Goal: Information Seeking & Learning: Find specific page/section

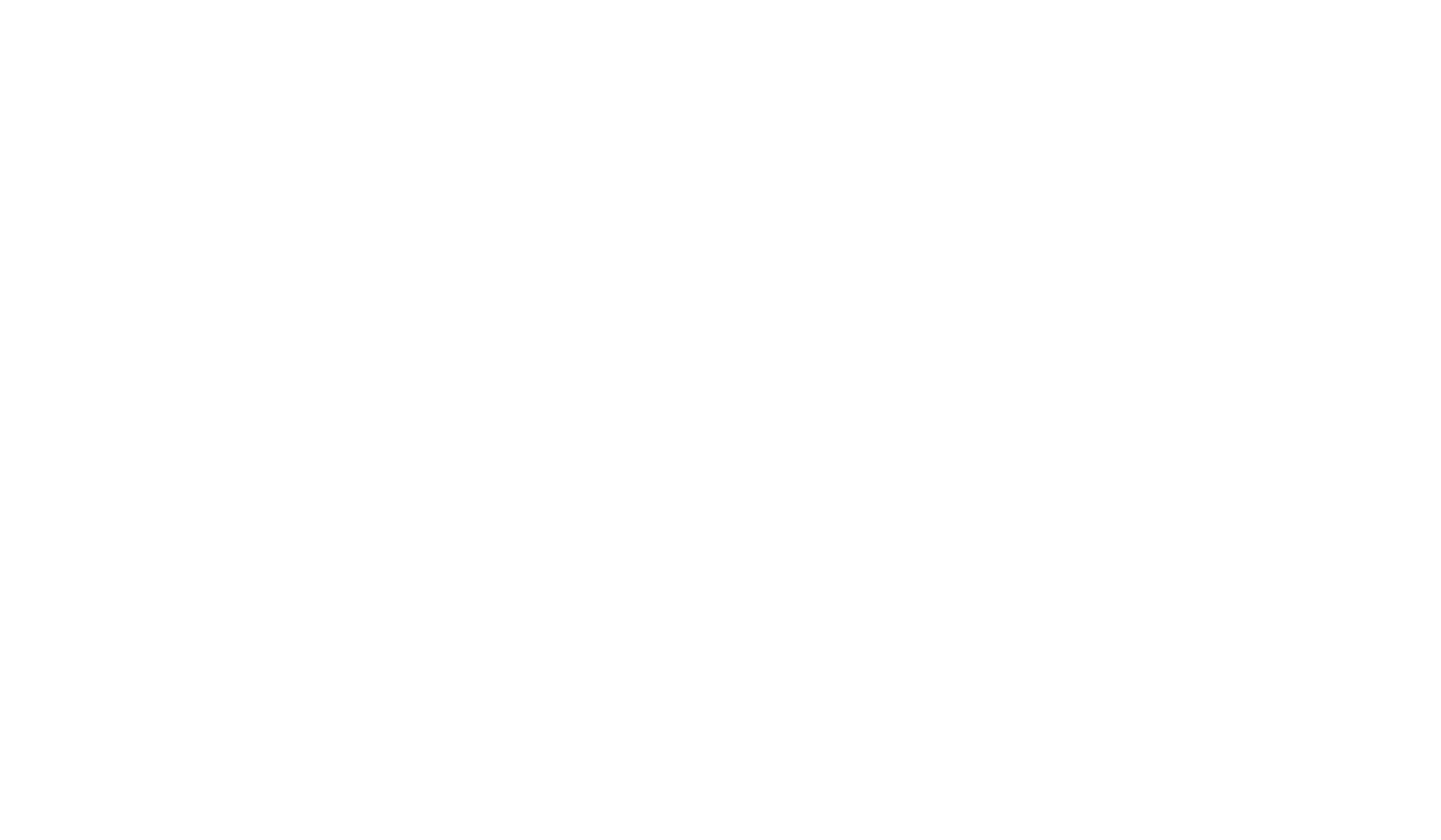
click at [1375, 31] on div at bounding box center [720, 420] width 1441 height 840
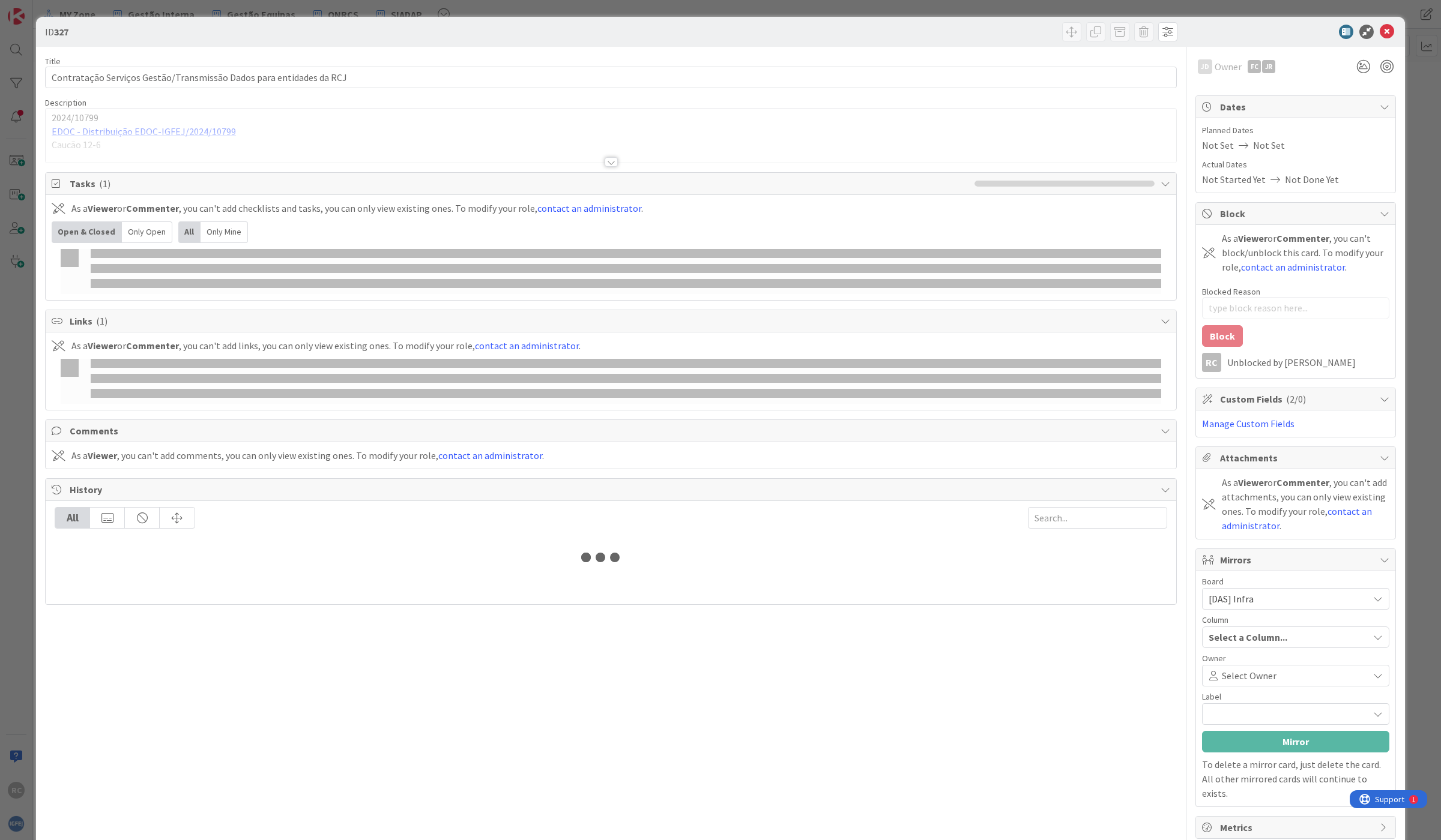
type input "rcj"
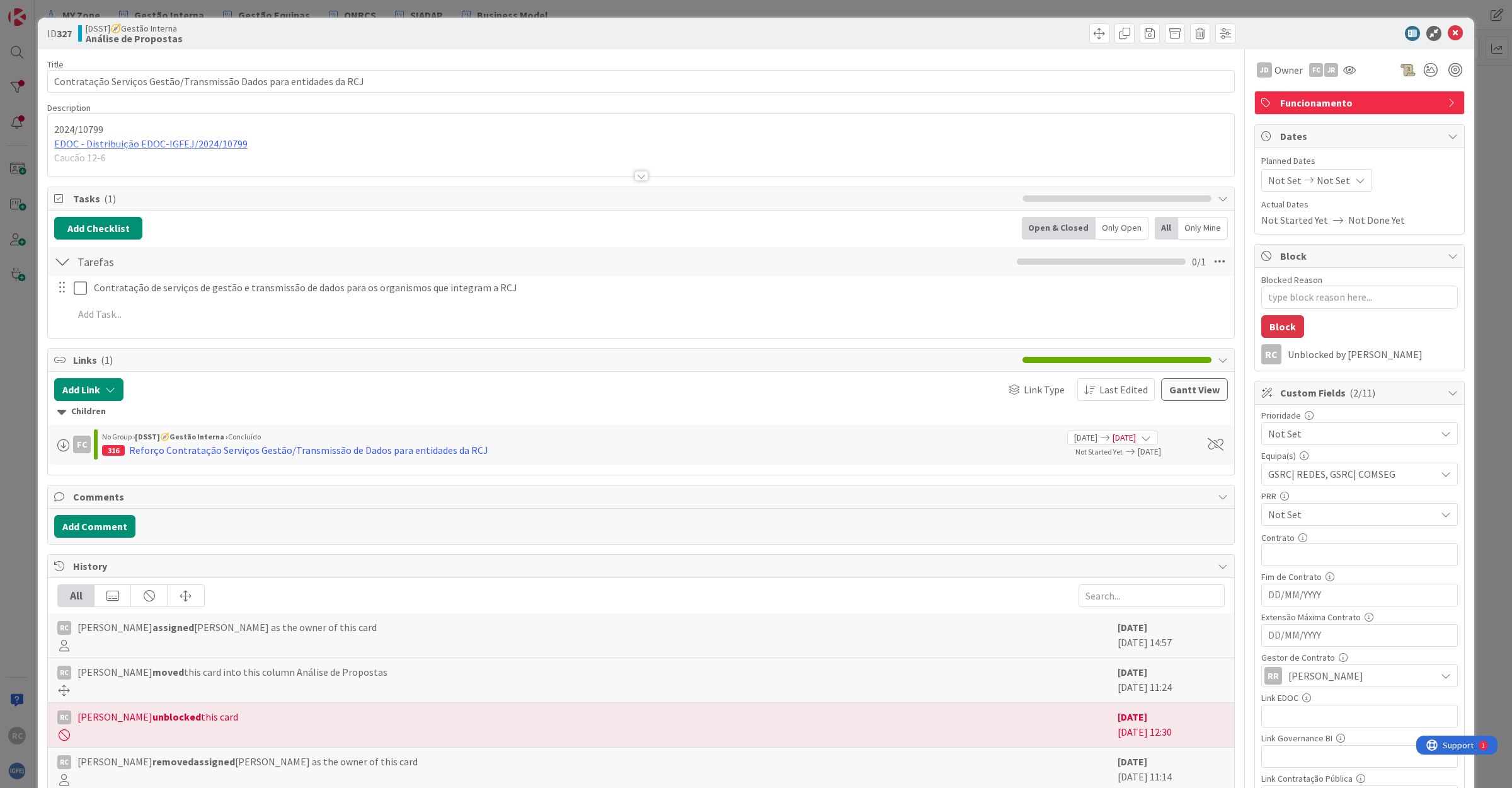
type textarea "x"
drag, startPoint x: 1439, startPoint y: 32, endPoint x: 1384, endPoint y: 54, distance: 59.2
click at [1448, 32] on icon at bounding box center [1455, 33] width 15 height 15
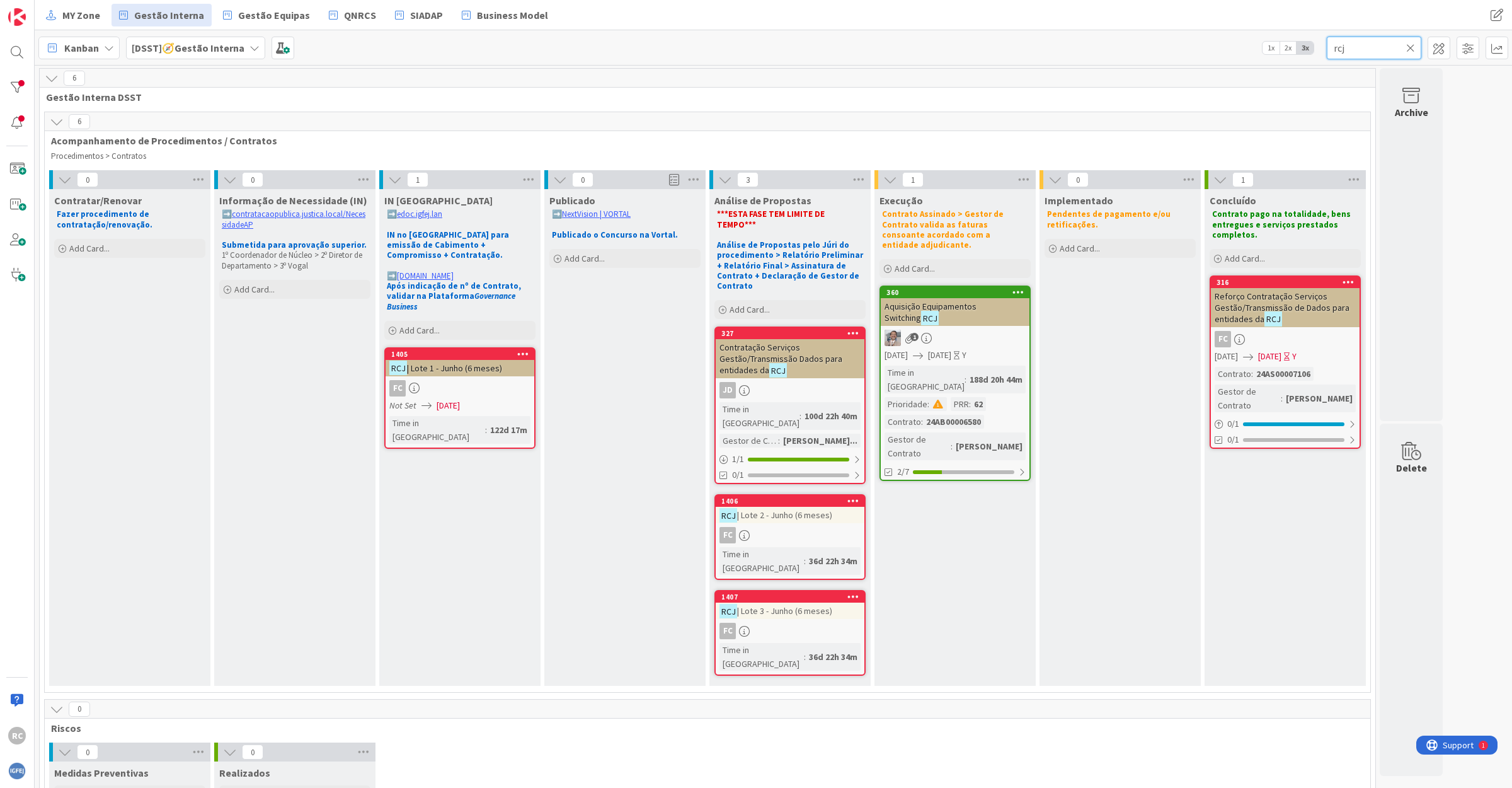
click at [1366, 51] on input "rcj" at bounding box center [1374, 47] width 94 height 23
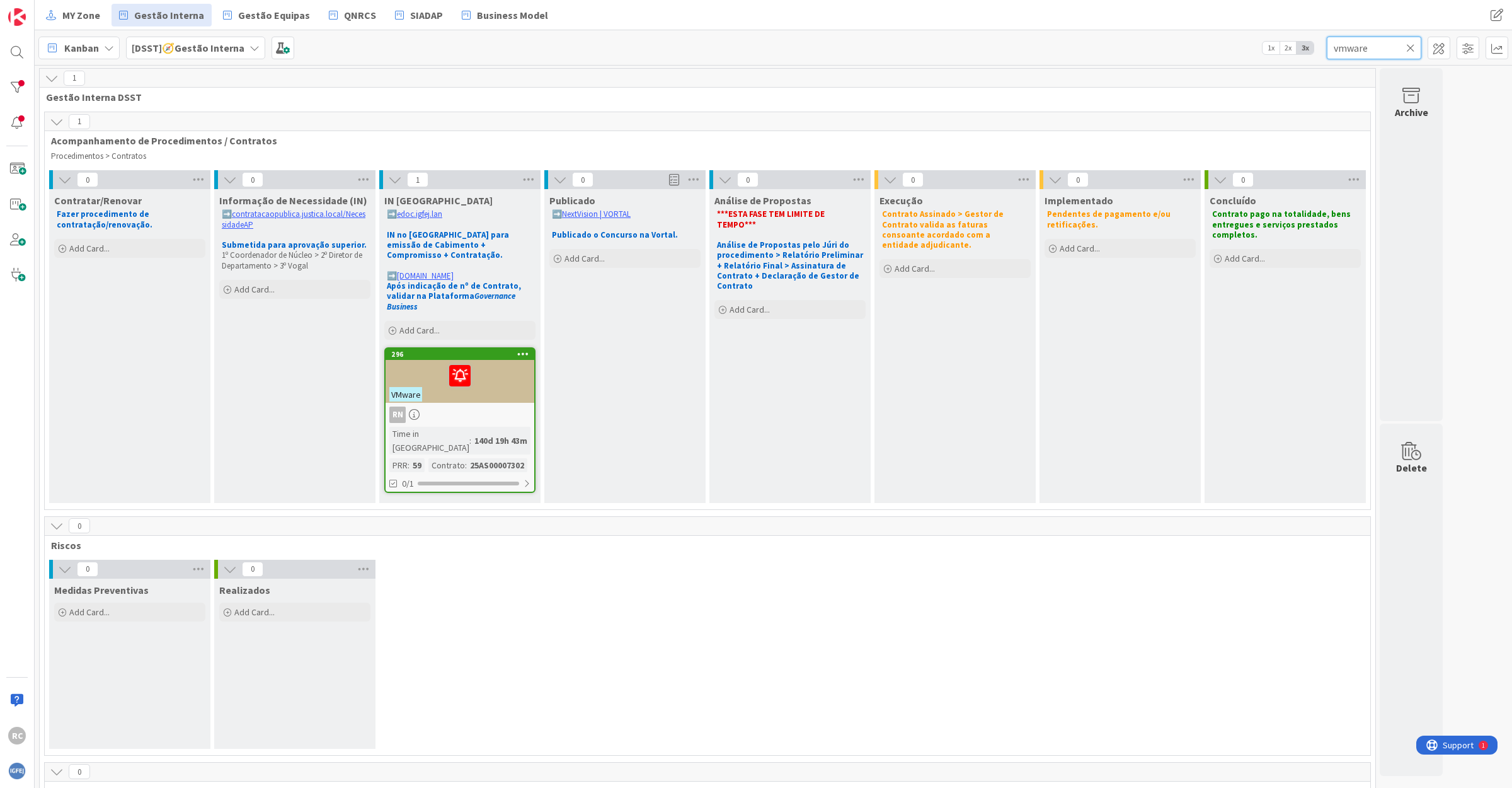
type input "vmware"
click at [414, 362] on div at bounding box center [459, 375] width 141 height 26
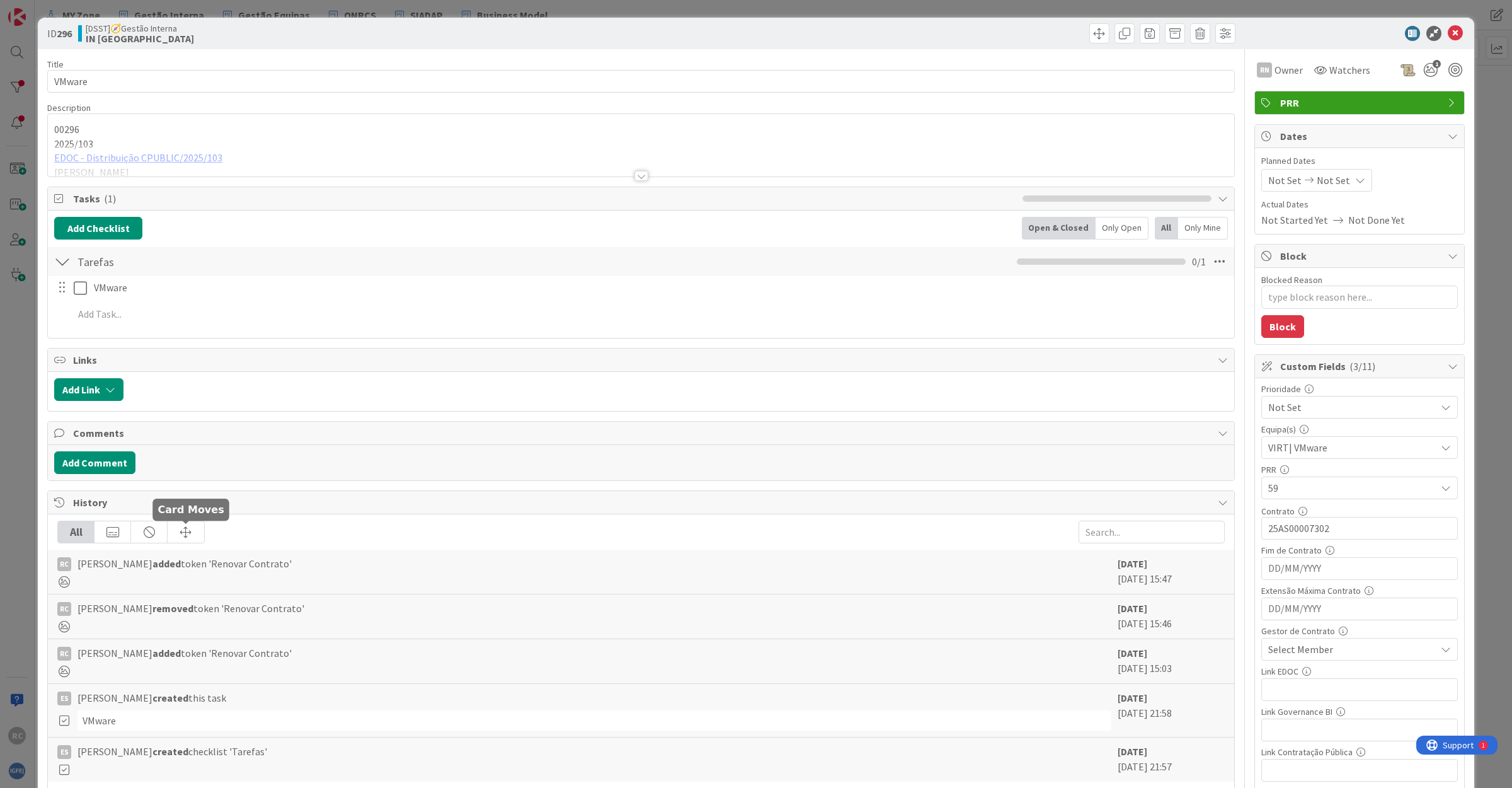
type textarea "x"
click at [161, 162] on div at bounding box center [641, 160] width 1186 height 32
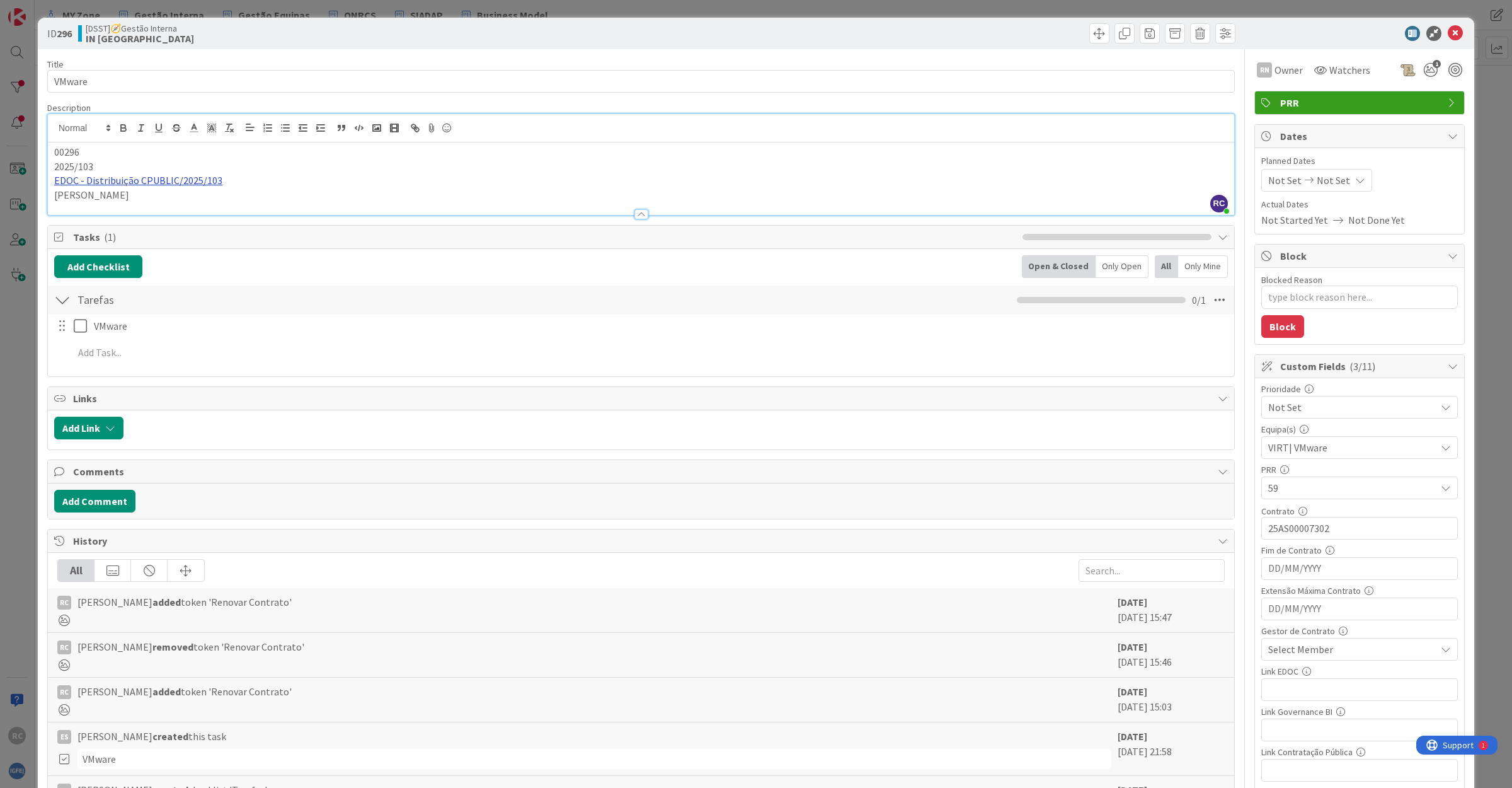
click at [160, 178] on link "EDOC - Distribuição CPUBLIC/2025/103" at bounding box center [138, 180] width 168 height 13
click at [81, 206] on link "[URL]" at bounding box center [70, 205] width 21 height 17
click at [1448, 29] on icon at bounding box center [1455, 33] width 15 height 15
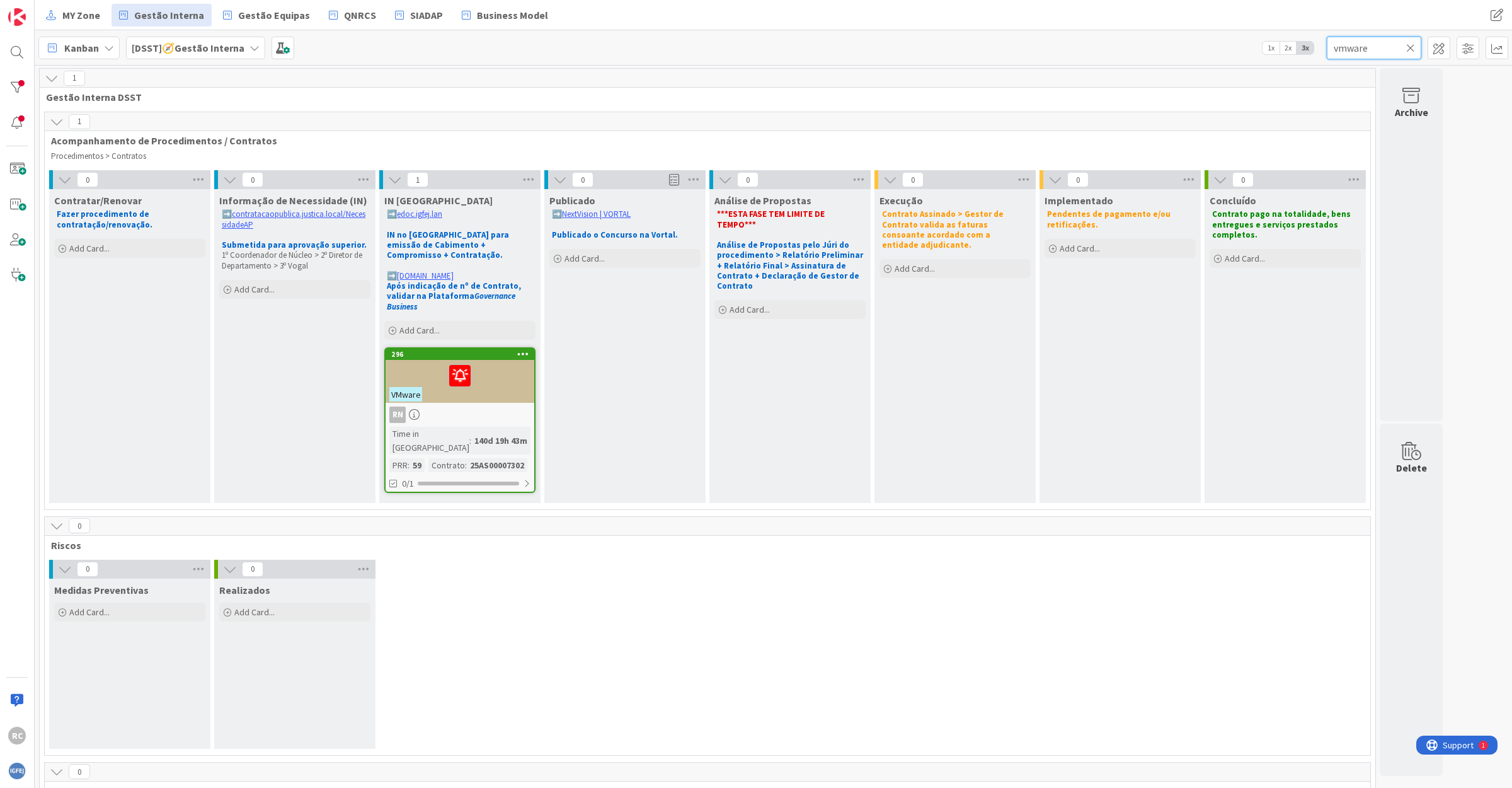
click at [1333, 47] on input "vmware" at bounding box center [1374, 47] width 94 height 23
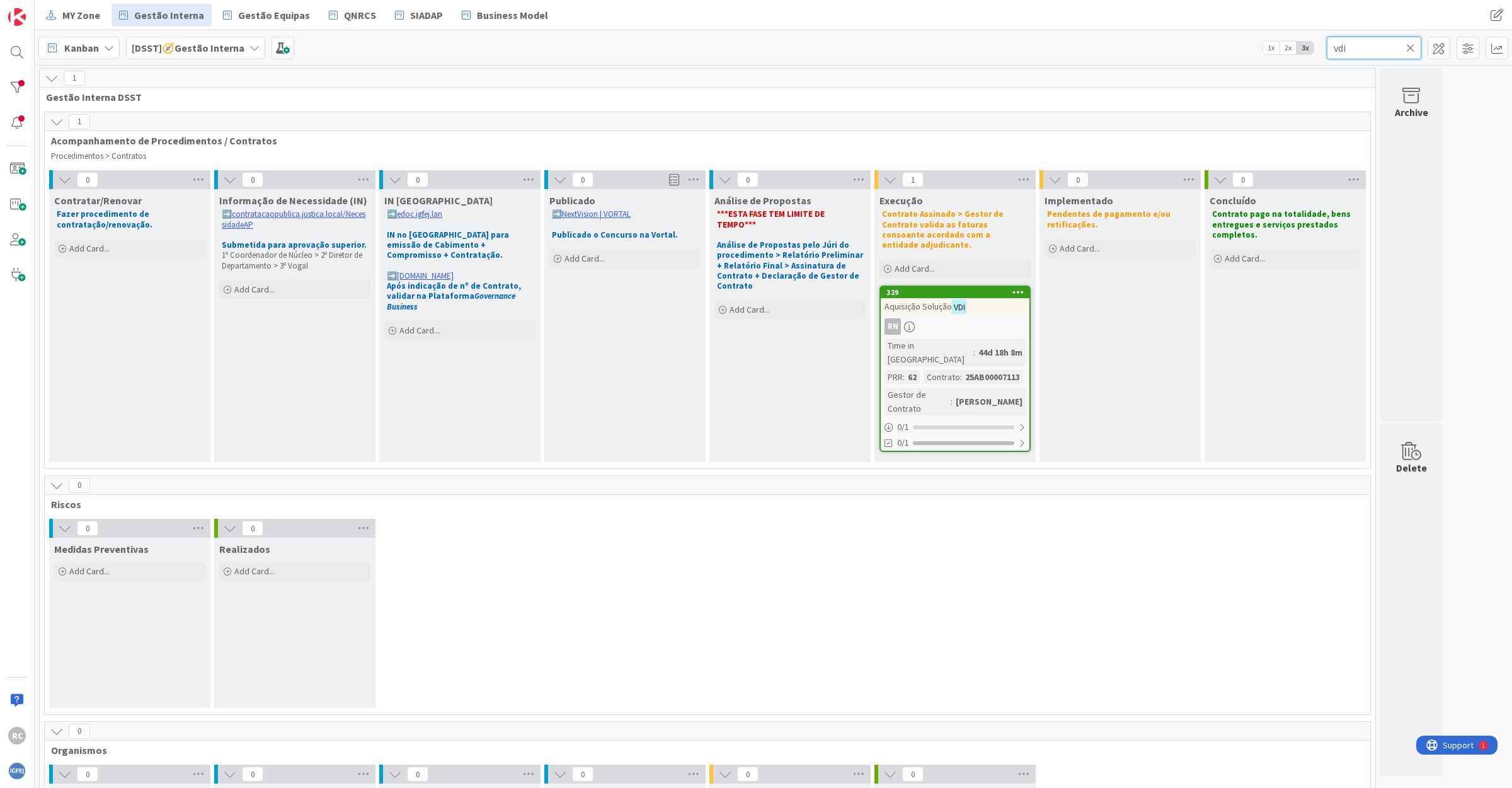
type input "vdi"
click at [956, 302] on mark "VDI" at bounding box center [959, 306] width 14 height 14
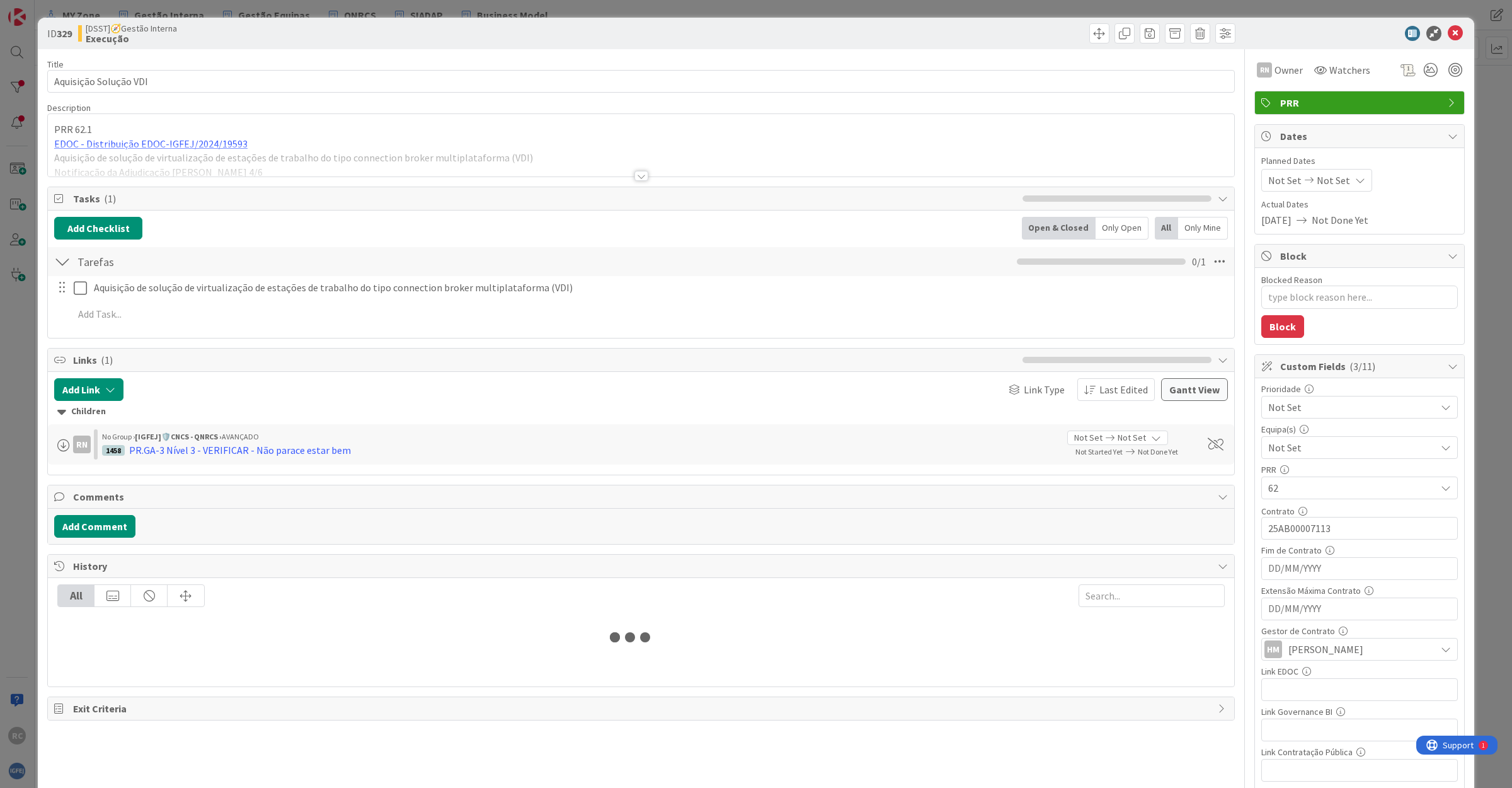
type textarea "x"
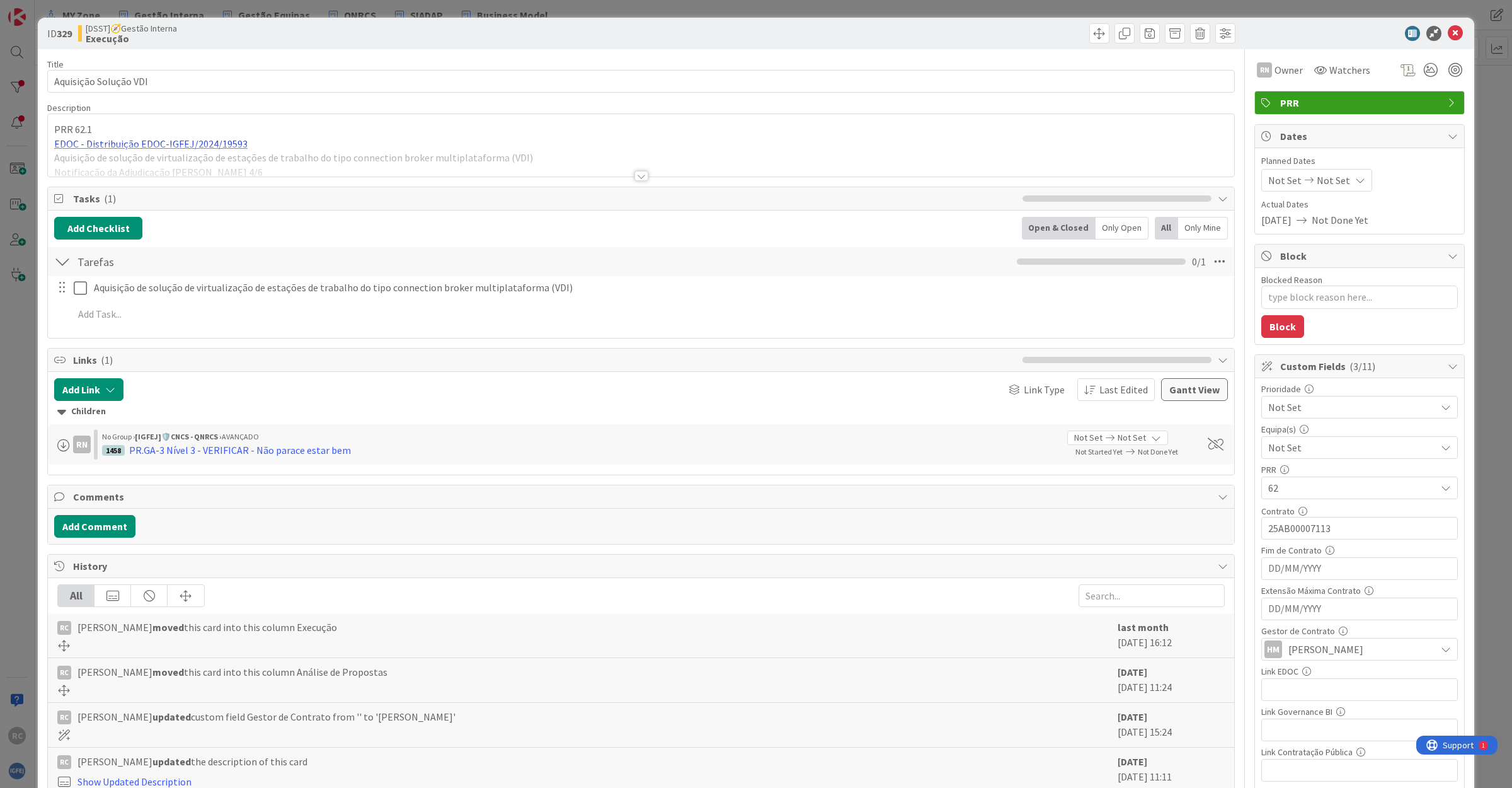
click at [144, 144] on div "PRR 62.1 EDOC - Distribuição EDOC-IGFEJ/2024/19593 Aquisição de solução de virt…" at bounding box center [641, 148] width 1186 height 57
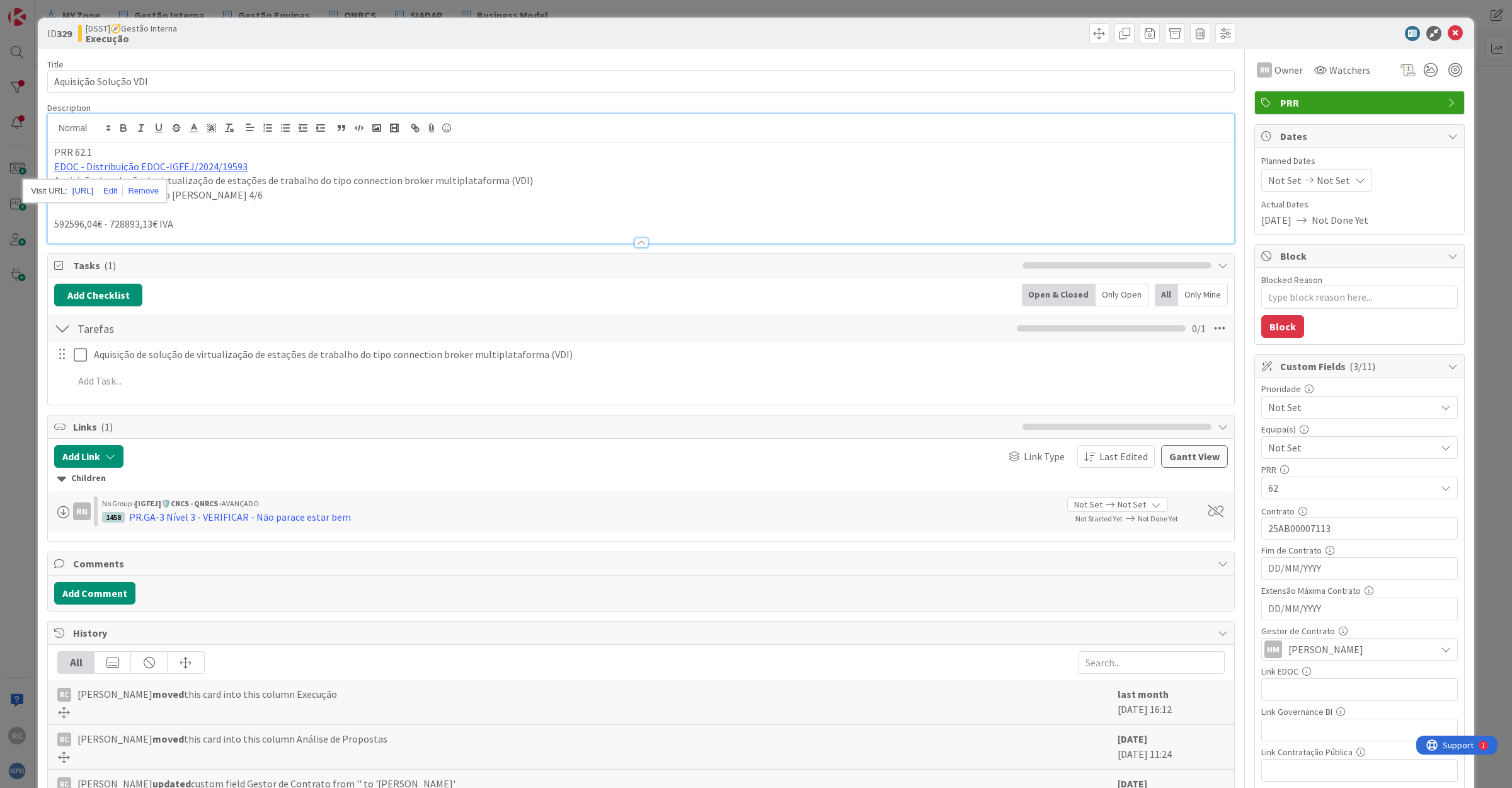
click at [93, 188] on link "[URL]" at bounding box center [83, 191] width 21 height 17
